Goal: Navigation & Orientation: Find specific page/section

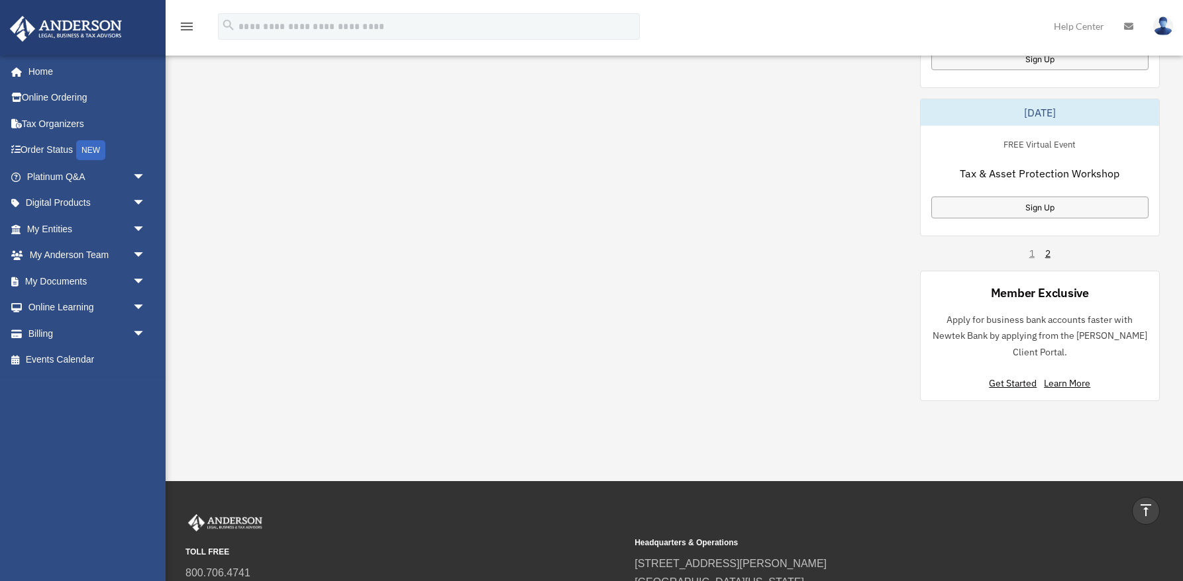
scroll to position [849, 0]
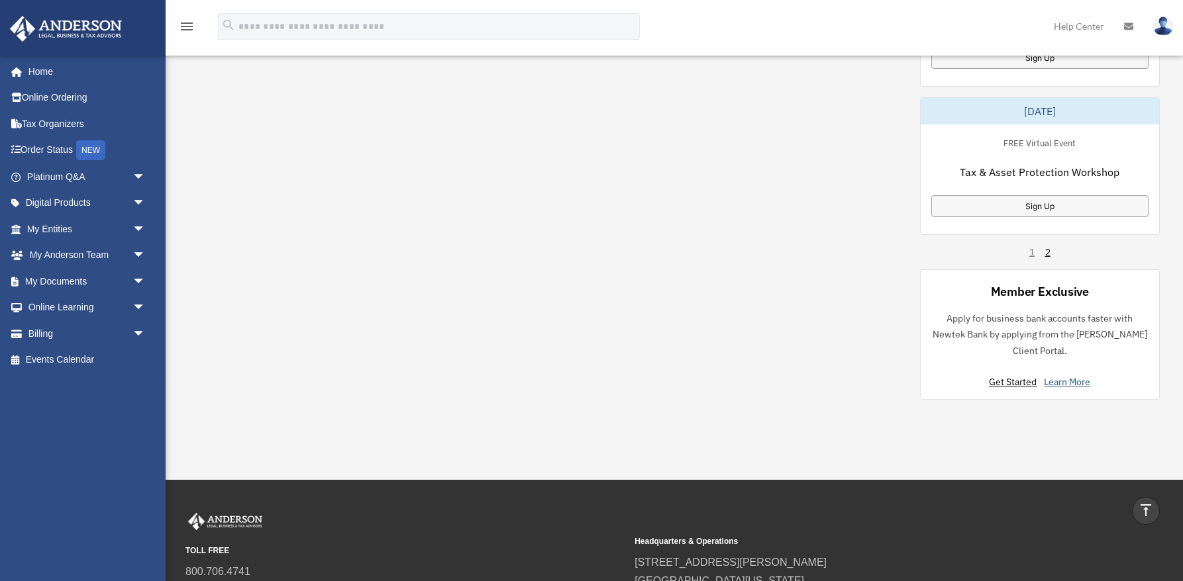
click at [1076, 383] on link "Learn More" at bounding box center [1067, 382] width 46 height 12
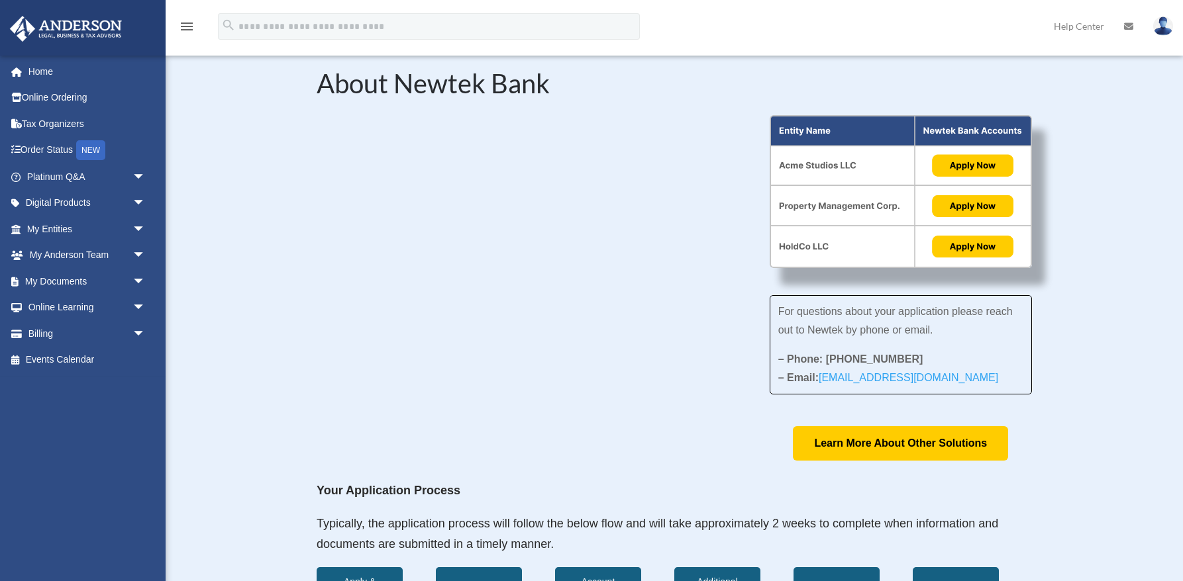
click at [695, 400] on div "For questions about your application please reach out to Newtek by phone or ema…" at bounding box center [674, 288] width 715 height 346
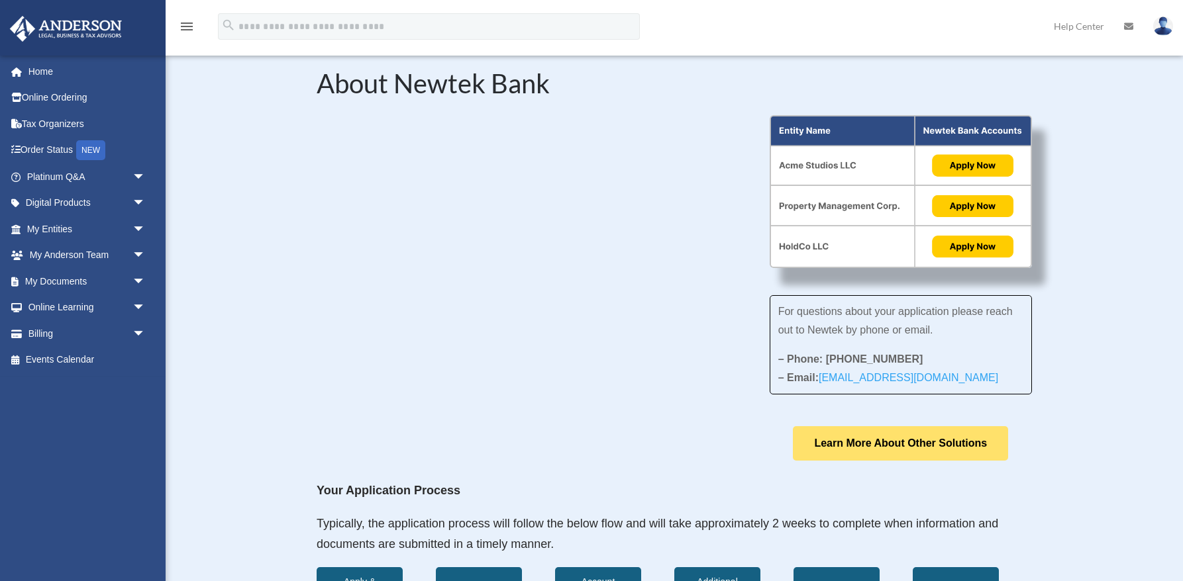
click at [942, 445] on link "Learn More About Other Solutions" at bounding box center [900, 443] width 215 height 34
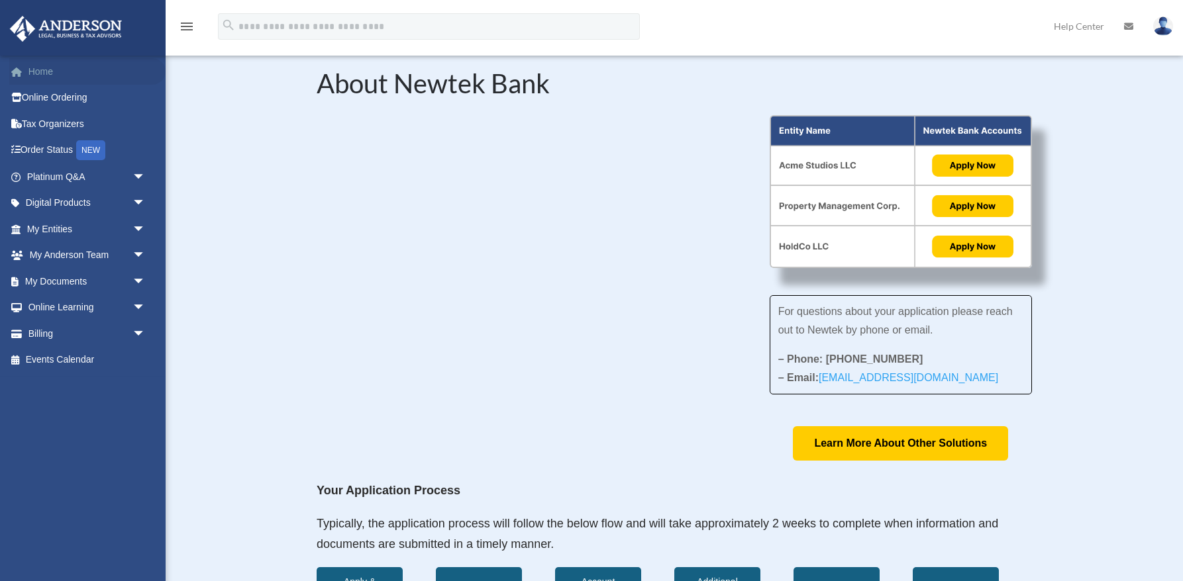
click at [51, 75] on link "Home" at bounding box center [87, 71] width 156 height 26
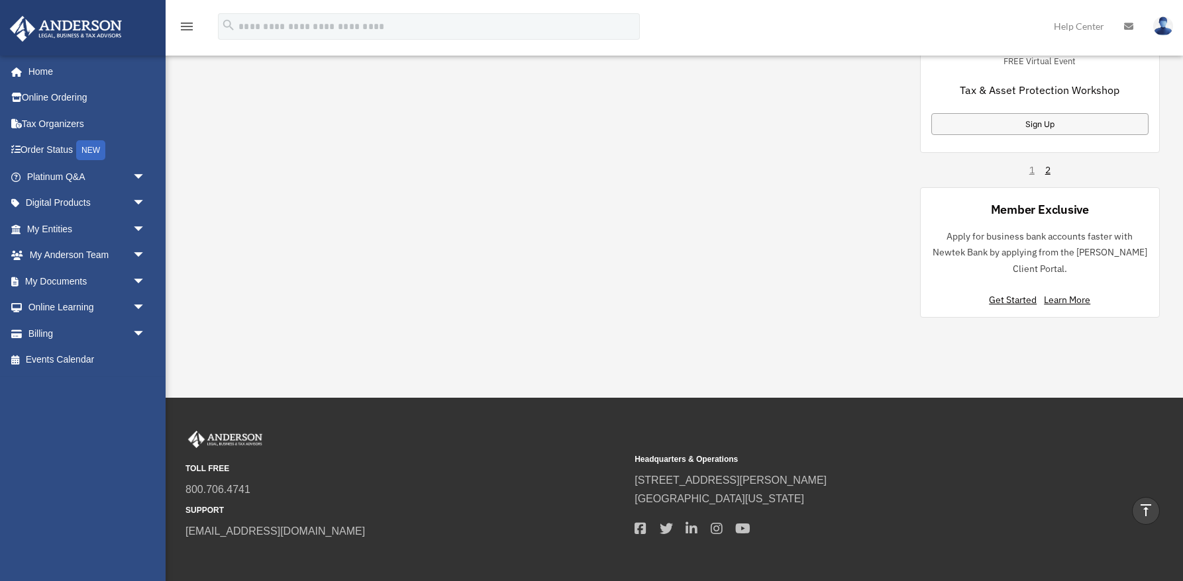
scroll to position [926, 0]
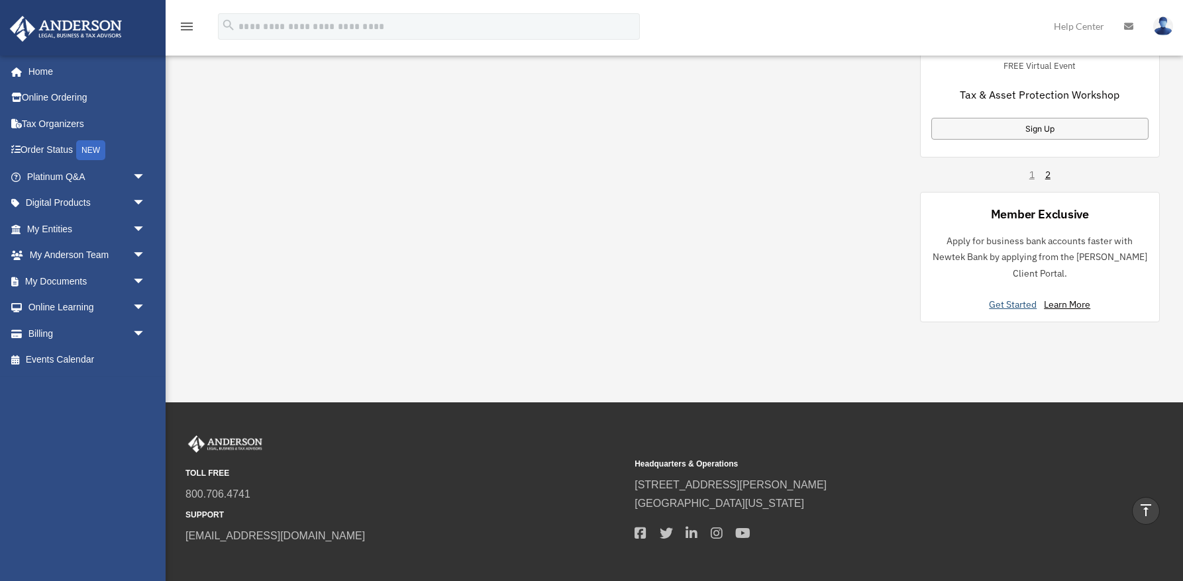
click at [1009, 303] on link "Get Started" at bounding box center [1015, 305] width 53 height 12
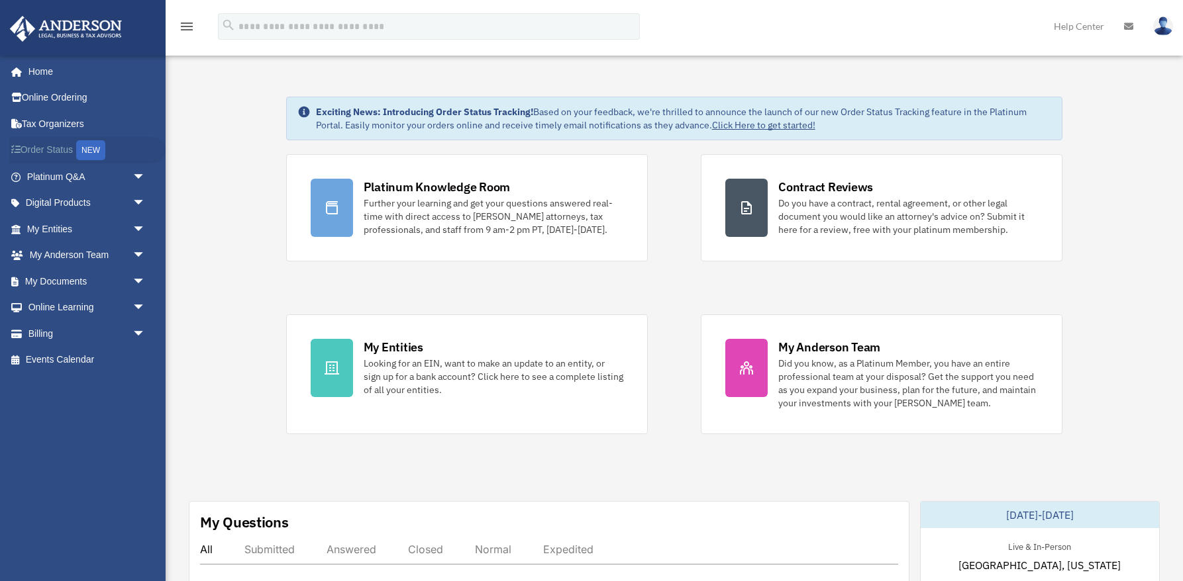
click at [64, 149] on link "Order Status NEW" at bounding box center [87, 150] width 156 height 27
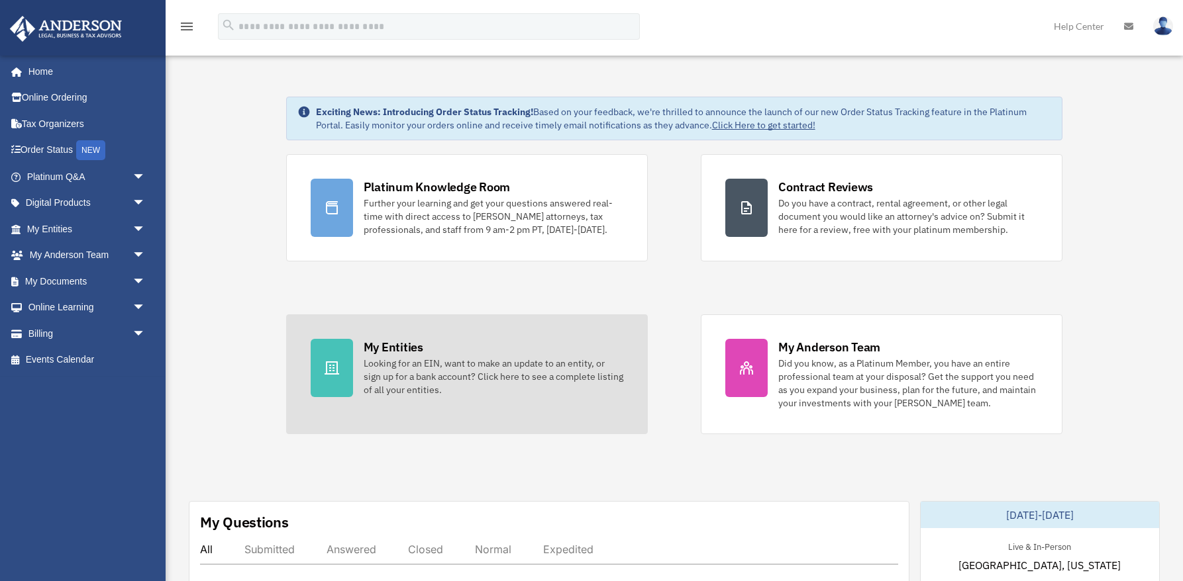
click at [576, 379] on div "Looking for an EIN, want to make an update to an entity, or sign up for a bank …" at bounding box center [494, 377] width 260 height 40
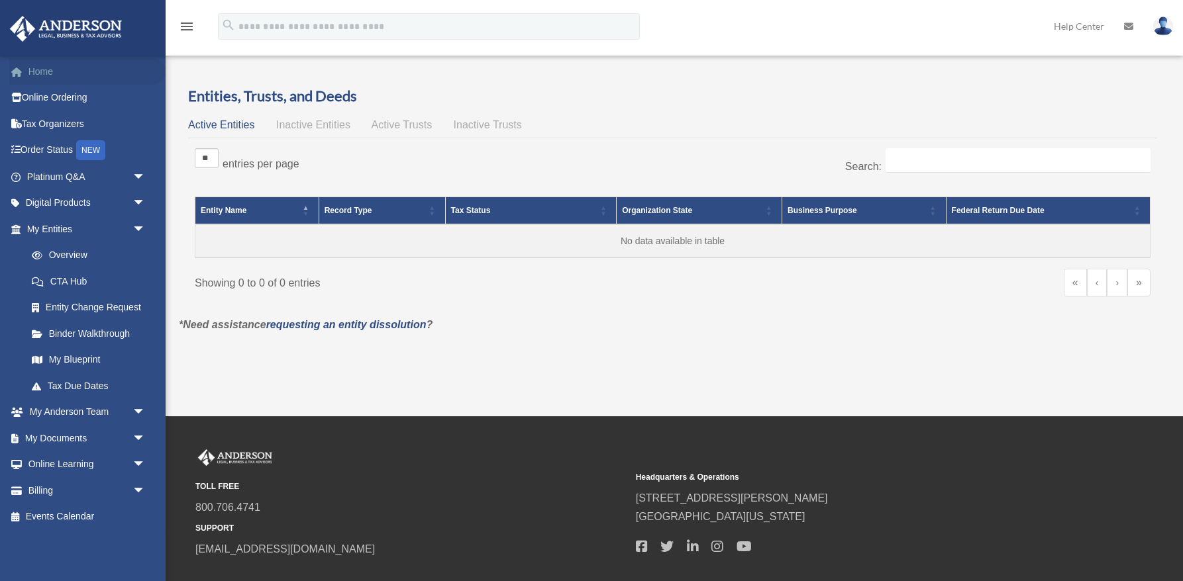
click at [45, 70] on link "Home" at bounding box center [87, 71] width 156 height 26
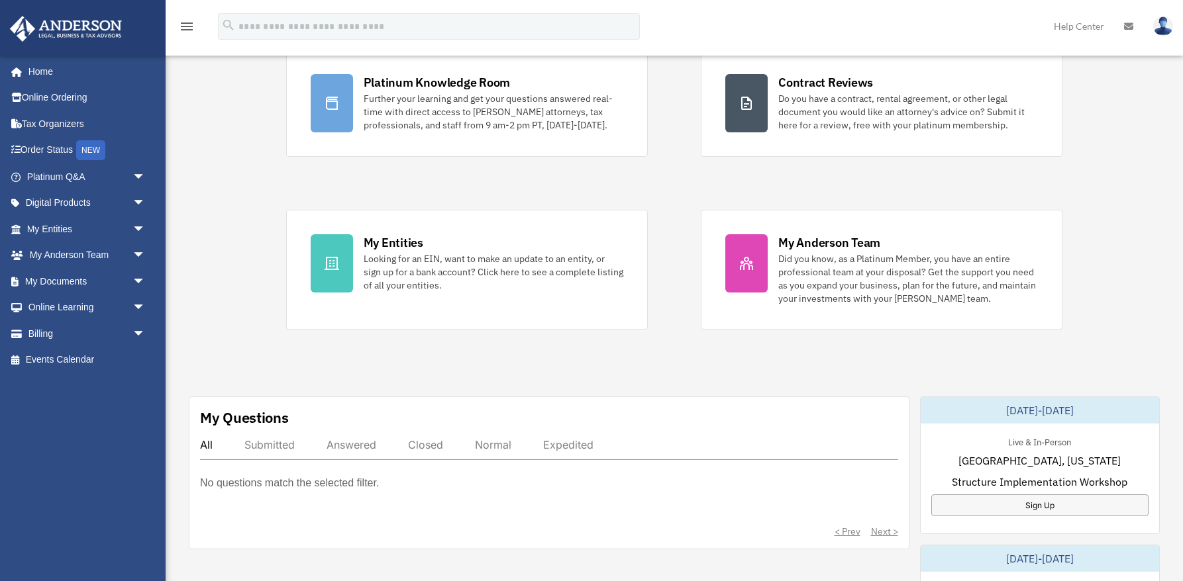
scroll to position [107, 0]
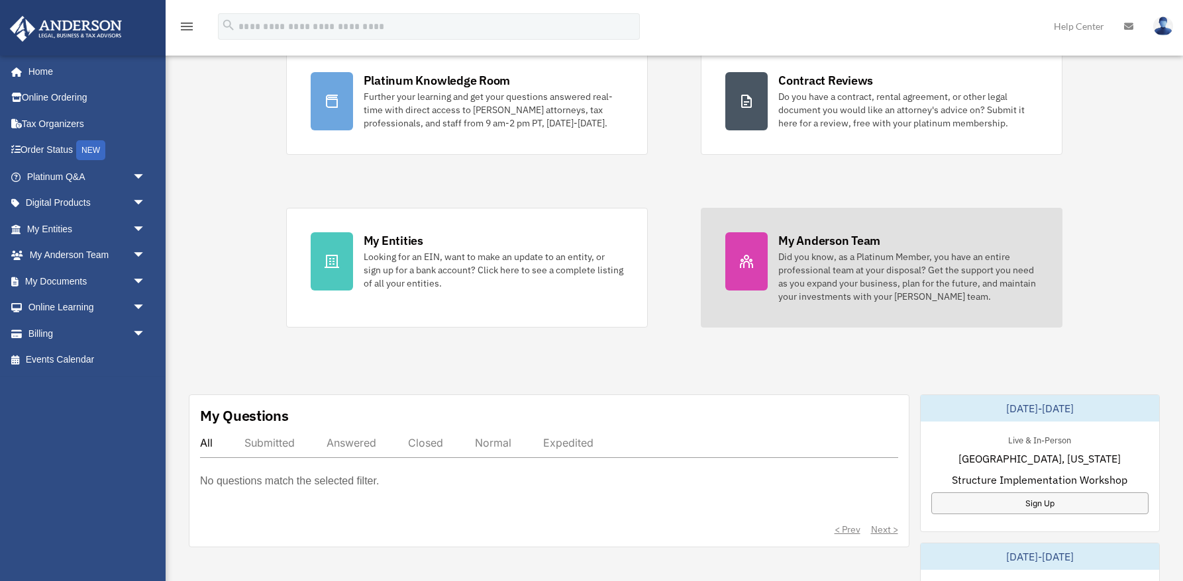
click at [987, 283] on div "Did you know, as a Platinum Member, you have an entire professional team at you…" at bounding box center [908, 276] width 260 height 53
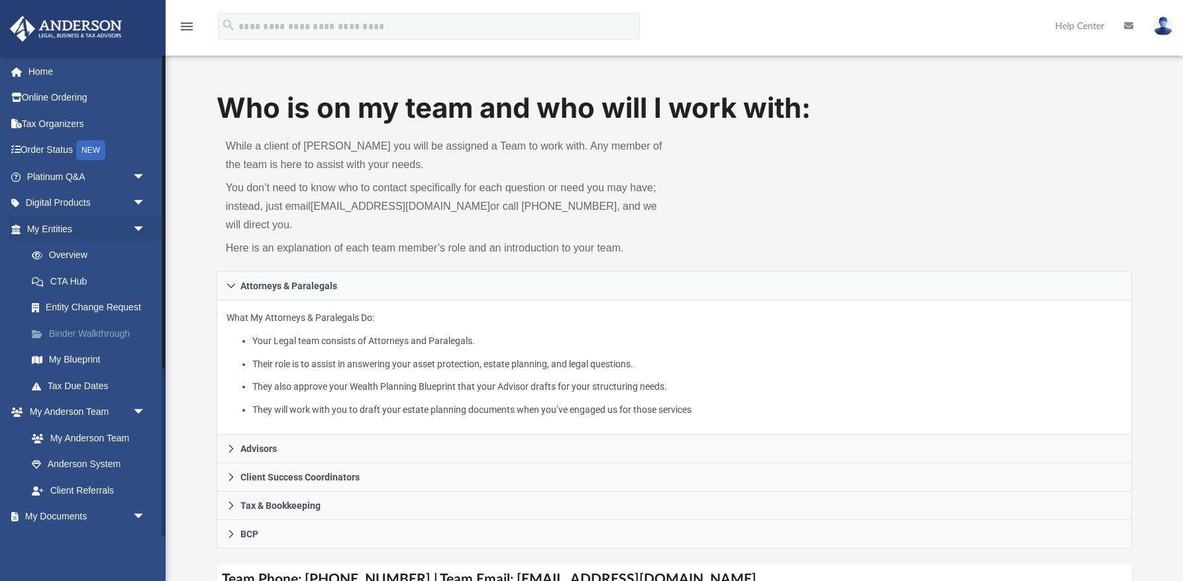
click at [79, 332] on link "Binder Walkthrough" at bounding box center [92, 334] width 147 height 26
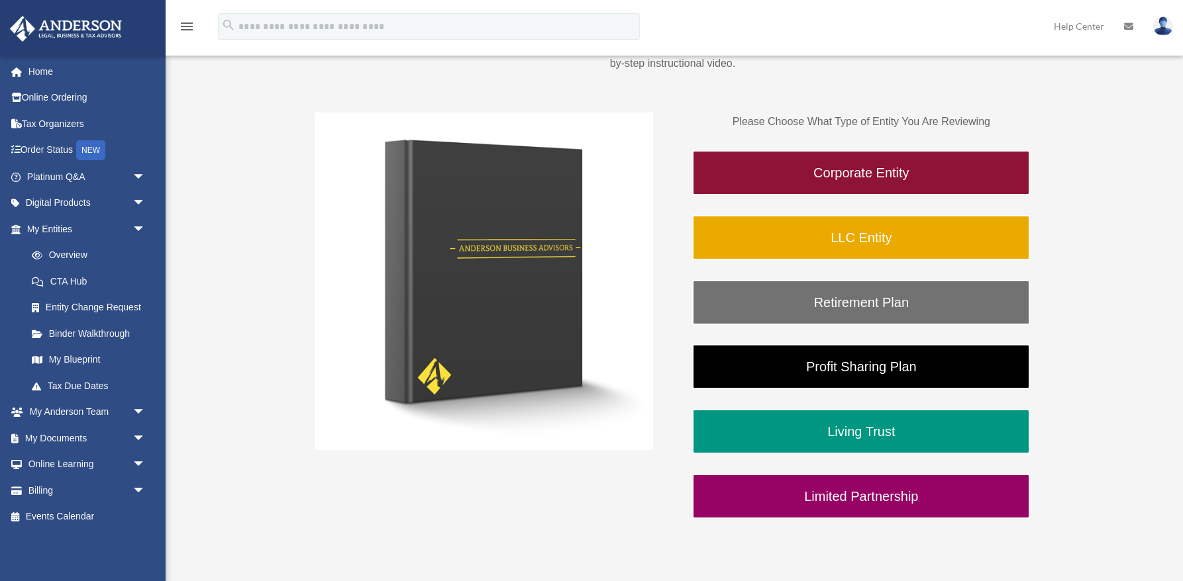
scroll to position [183, 0]
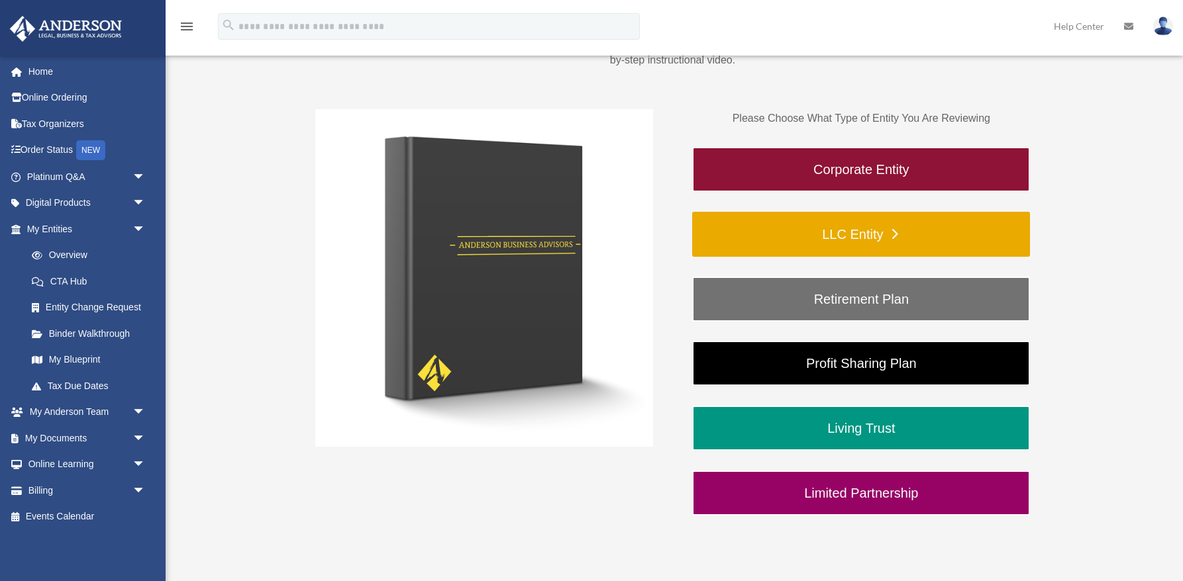
click at [884, 237] on link "LLC Entity" at bounding box center [861, 234] width 338 height 45
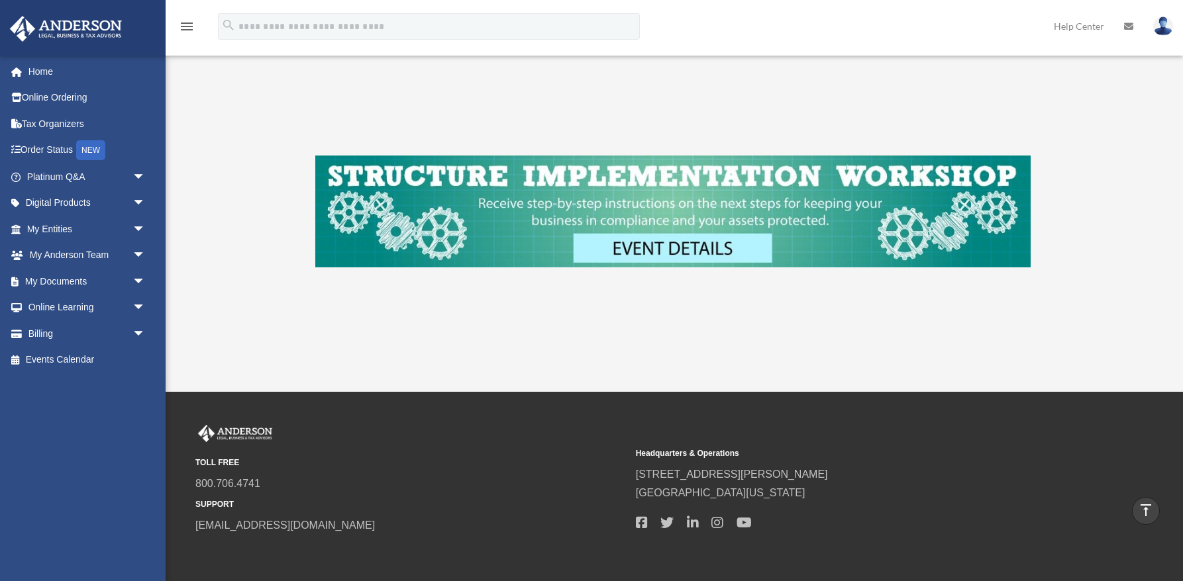
scroll to position [491, 0]
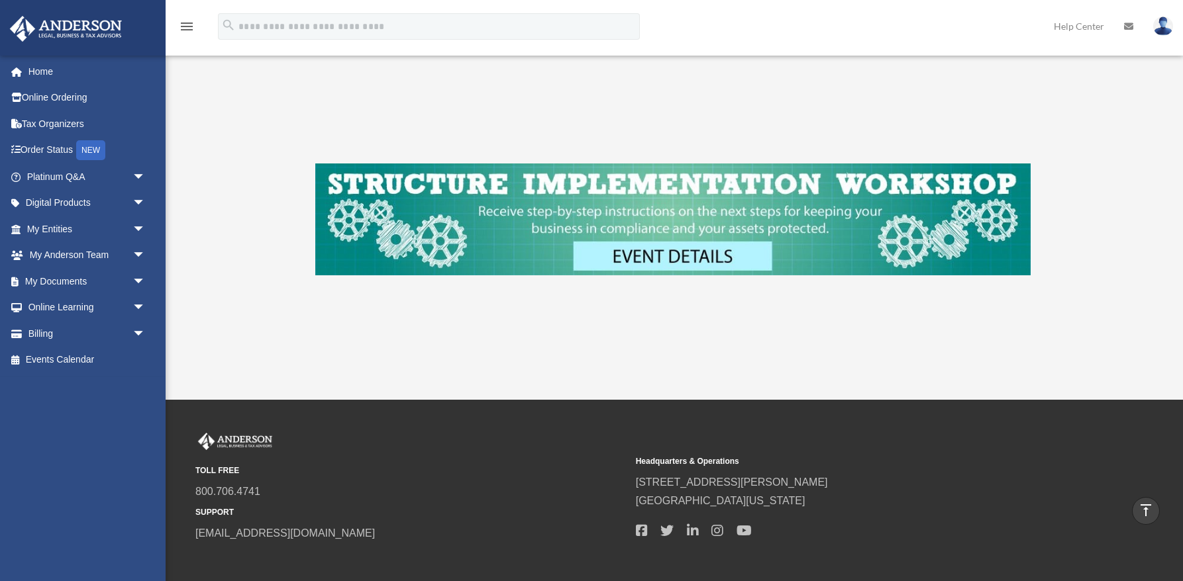
click at [696, 255] on img at bounding box center [672, 220] width 715 height 112
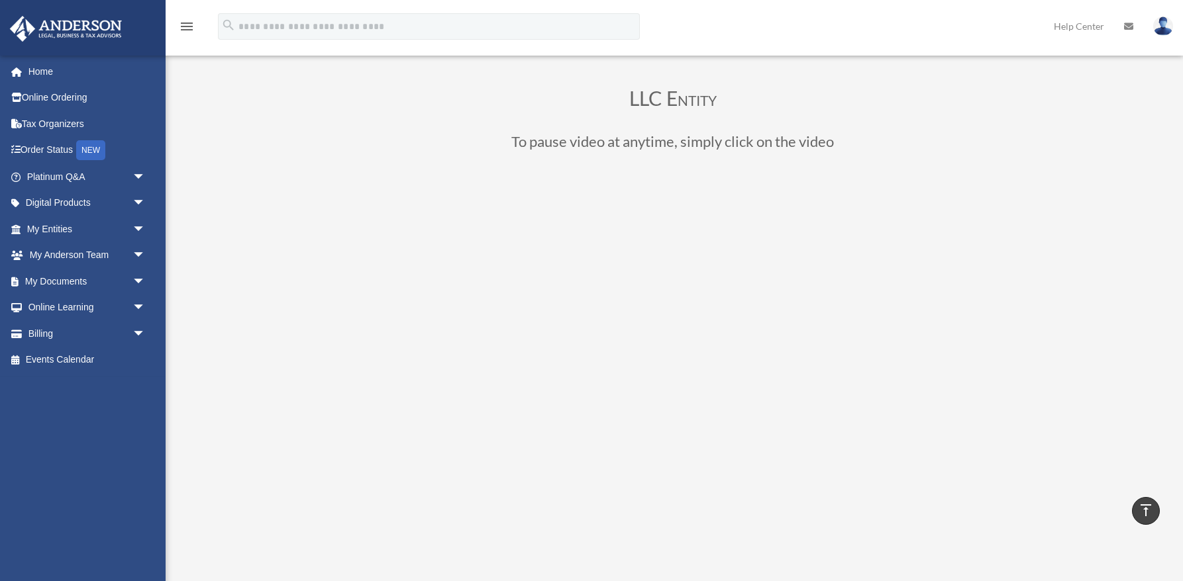
scroll to position [0, 0]
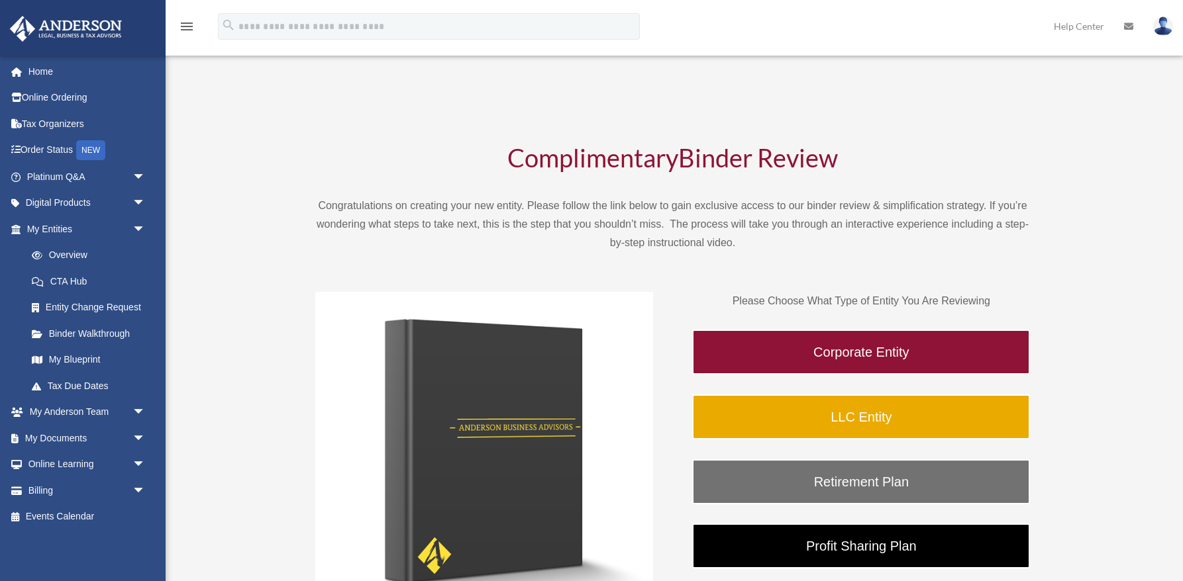
scroll to position [183, 0]
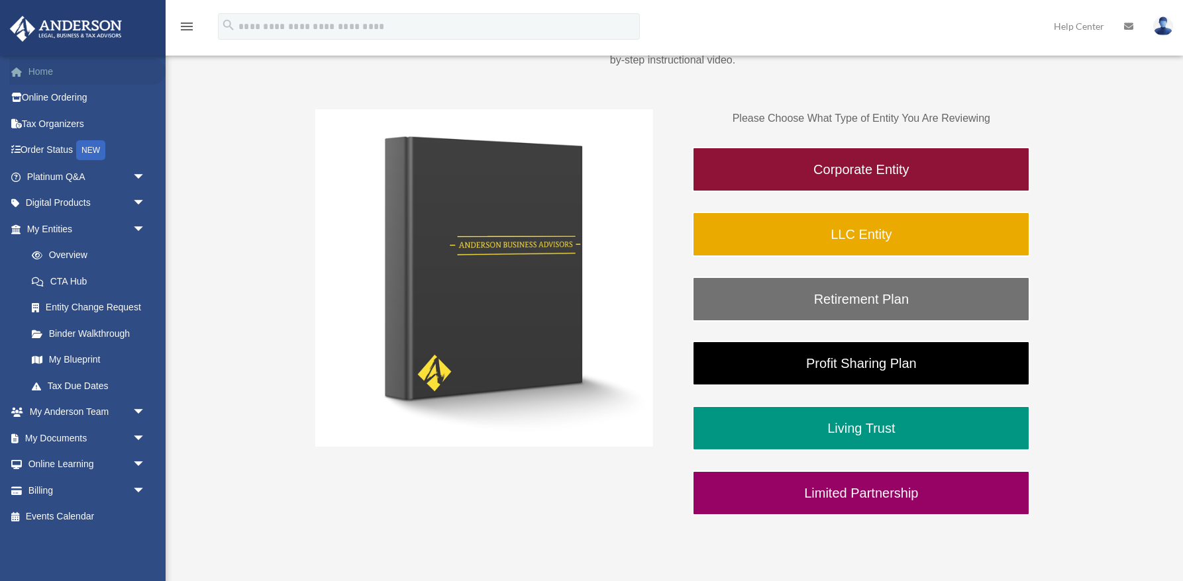
click at [54, 73] on link "Home" at bounding box center [87, 71] width 156 height 26
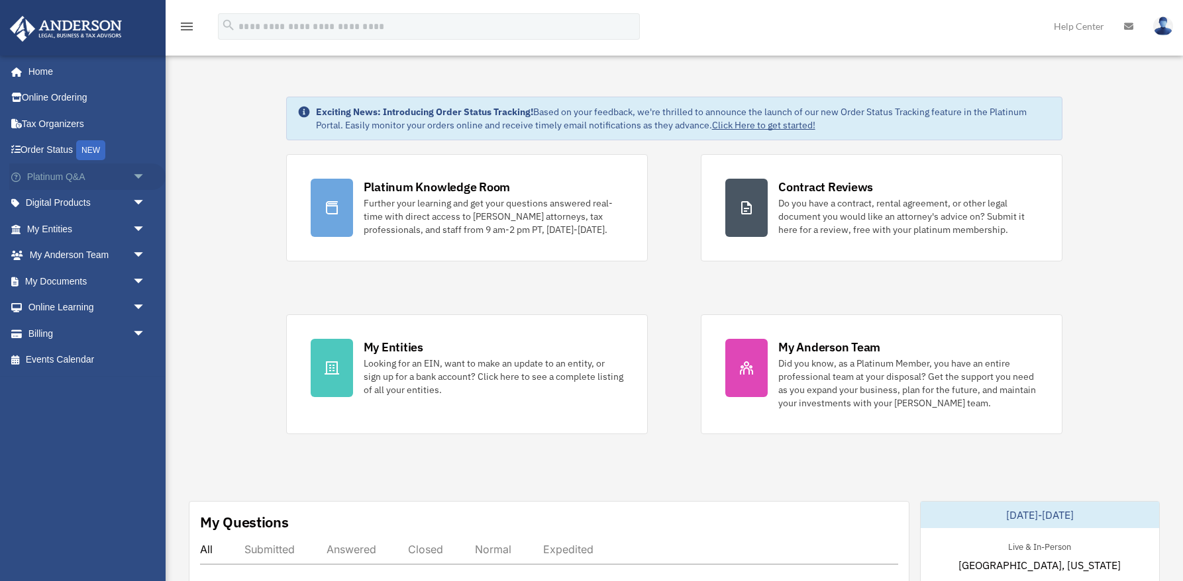
click at [138, 177] on span "arrow_drop_down" at bounding box center [145, 177] width 26 height 27
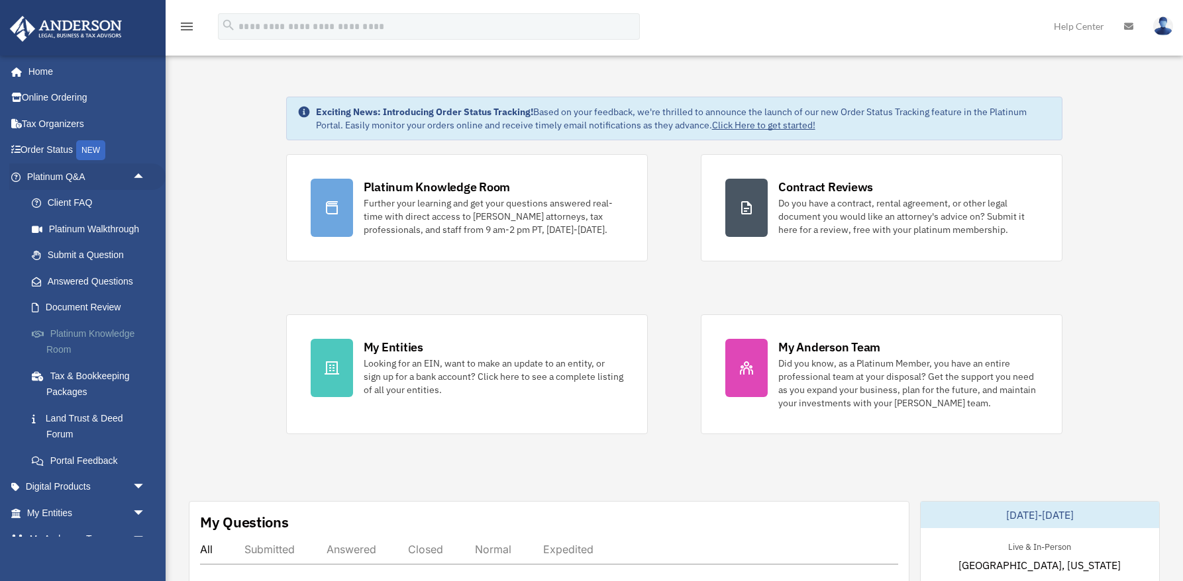
click at [102, 333] on link "Platinum Knowledge Room" at bounding box center [92, 342] width 147 height 42
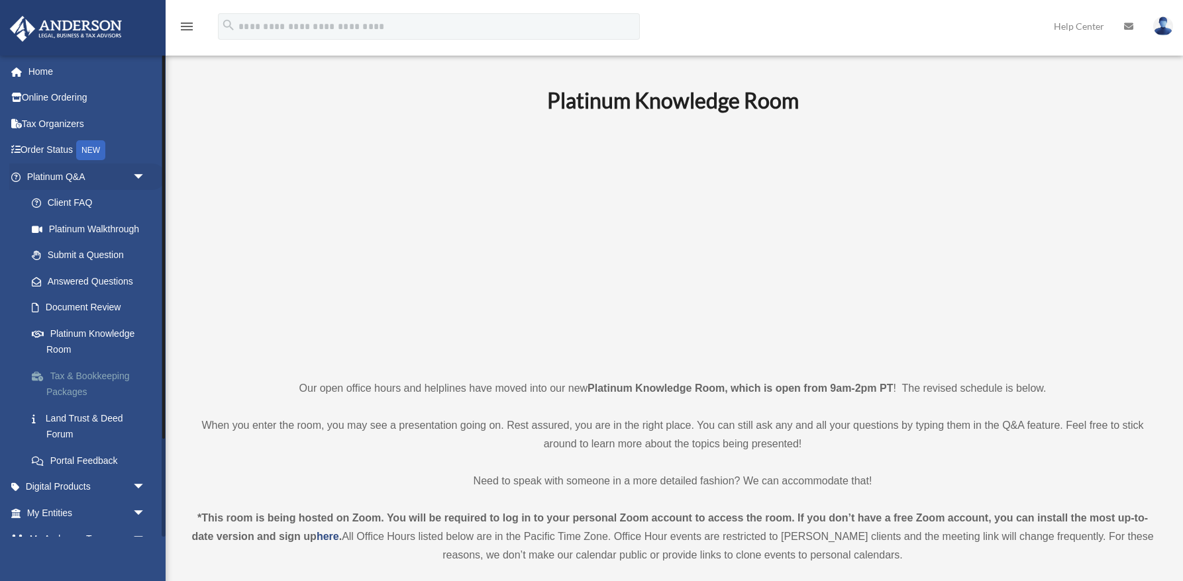
click at [94, 380] on link "Tax & Bookkeeping Packages" at bounding box center [92, 384] width 147 height 42
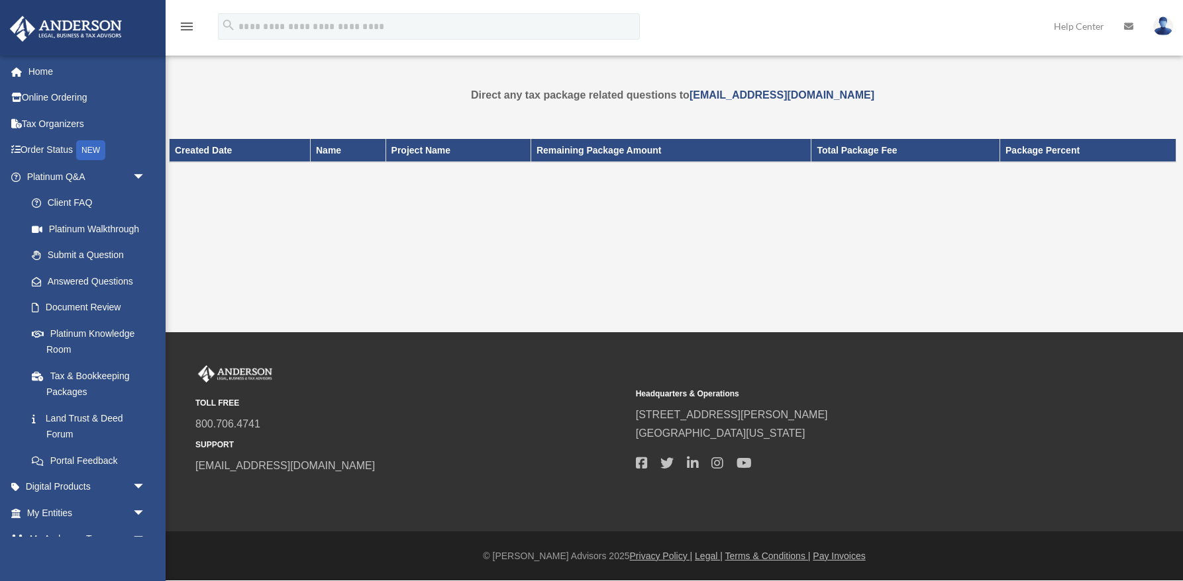
click at [97, 374] on link "Tax & Bookkeeping Packages" at bounding box center [89, 384] width 140 height 42
click at [71, 418] on link "Land Trust & Deed Forum" at bounding box center [92, 426] width 147 height 42
